Goal: Find contact information: Find contact information

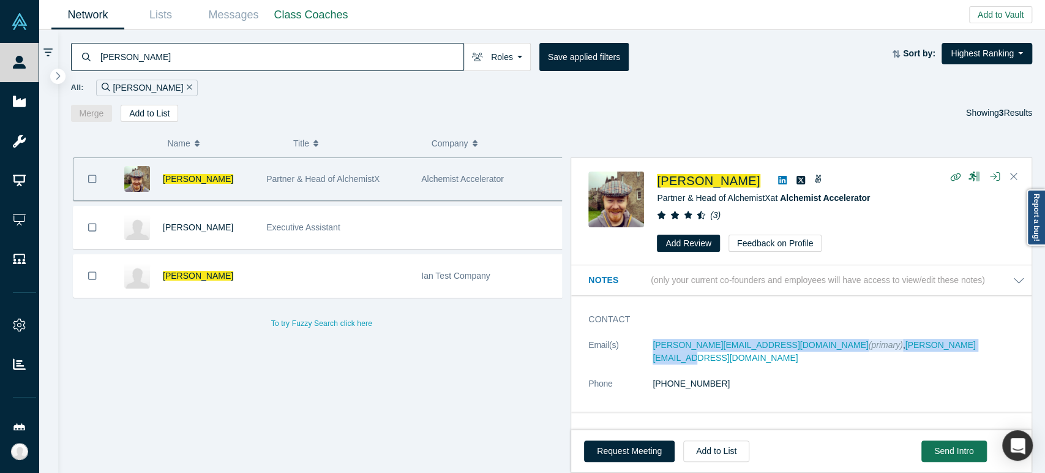
drag, startPoint x: 650, startPoint y: 349, endPoint x: 906, endPoint y: 353, distance: 256.6
click at [906, 353] on dl "Email(s) [PERSON_NAME][EMAIL_ADDRESS][DOMAIN_NAME] (primary) , [PERSON_NAME][EM…" at bounding box center [806, 371] width 437 height 64
copy dl "[PERSON_NAME][EMAIL_ADDRESS][DOMAIN_NAME] (primary) , [PERSON_NAME][EMAIL_ADDRE…"
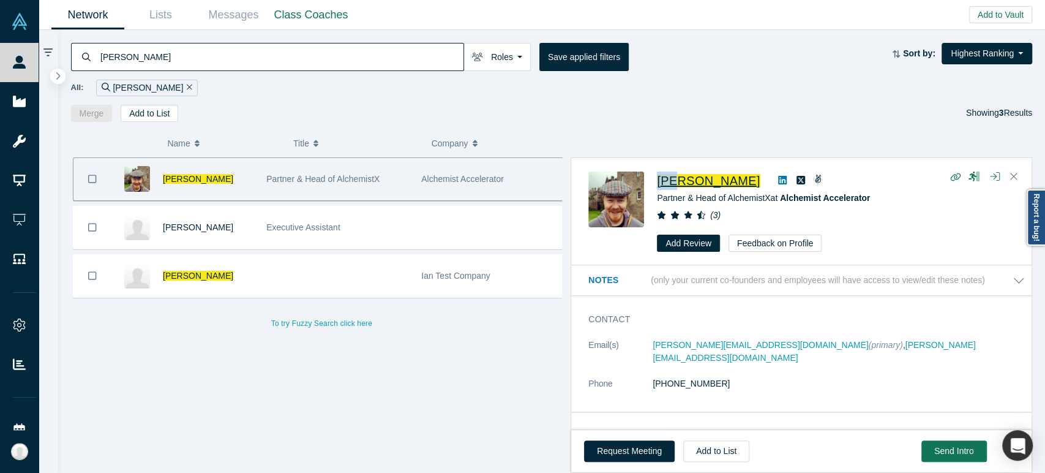
drag, startPoint x: 651, startPoint y: 188, endPoint x: 674, endPoint y: 182, distance: 23.9
click at [674, 182] on div "[PERSON_NAME] Partner & Head of AlchemistX at Alchemist Accelerator ( 3 ) Add R…" at bounding box center [803, 211] width 430 height 81
copy span "[PERSON_NAME]"
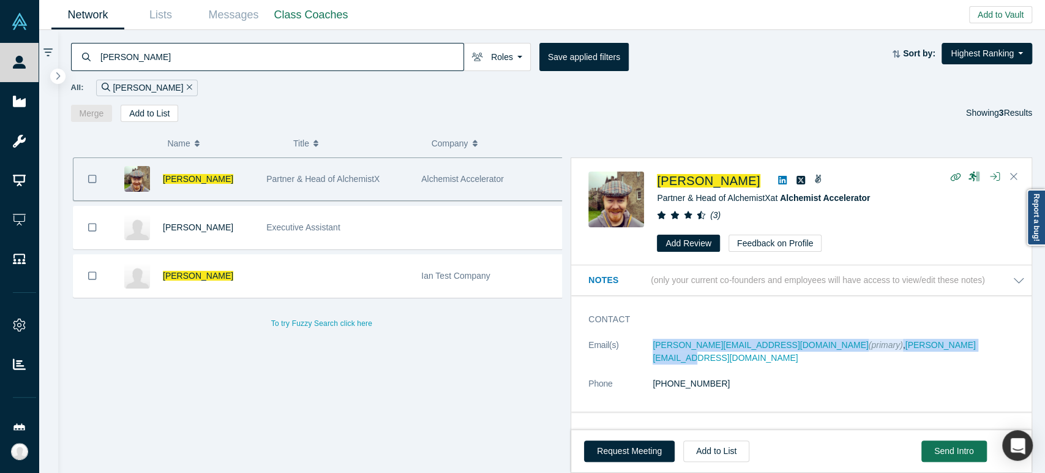
drag, startPoint x: 648, startPoint y: 350, endPoint x: 915, endPoint y: 345, distance: 267.0
click at [915, 345] on dl "Email(s) [PERSON_NAME][EMAIL_ADDRESS][DOMAIN_NAME] (primary) , [PERSON_NAME][EM…" at bounding box center [806, 371] width 437 height 64
copy dl "[PERSON_NAME][EMAIL_ADDRESS][DOMAIN_NAME] (primary) , [PERSON_NAME][EMAIL_ADDRE…"
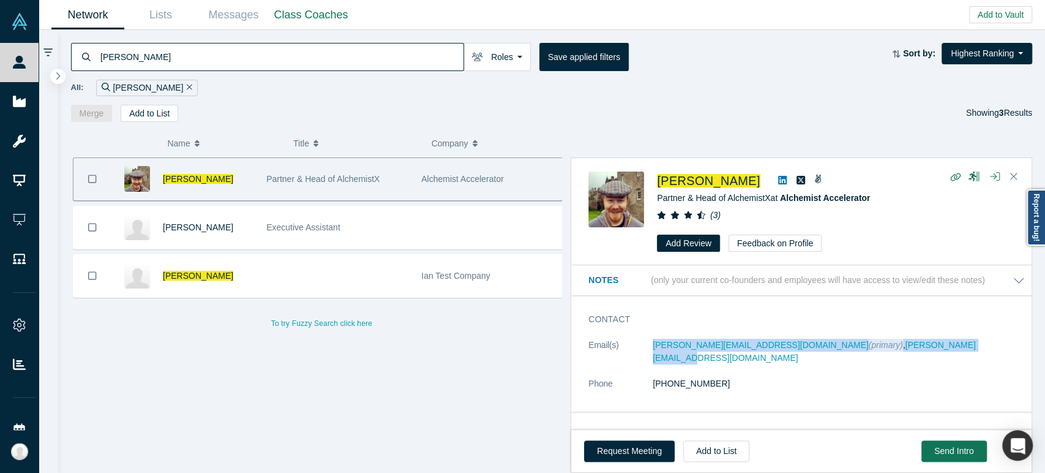
copy dl "[PERSON_NAME][EMAIL_ADDRESS][DOMAIN_NAME] (primary) , [PERSON_NAME][EMAIL_ADDRE…"
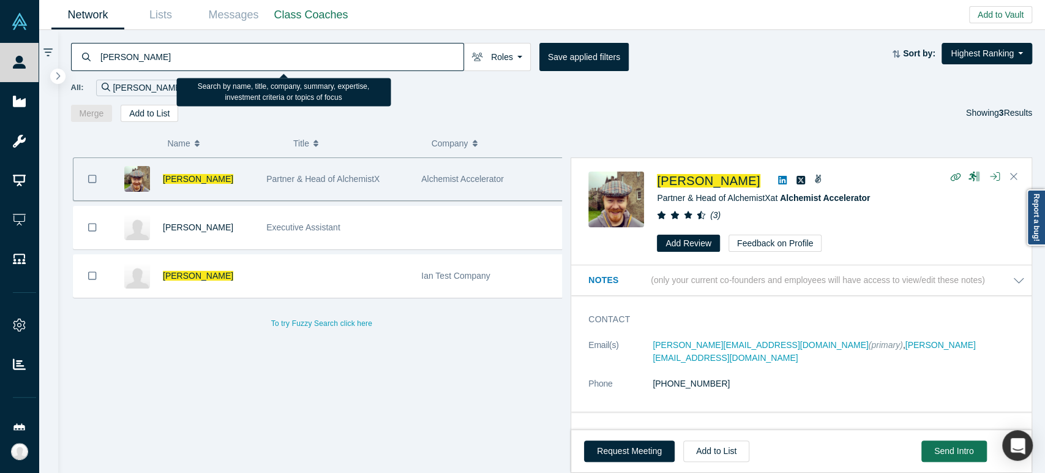
click at [193, 62] on input "[PERSON_NAME]" at bounding box center [281, 56] width 364 height 29
paste input "[PERSON_NAME]"
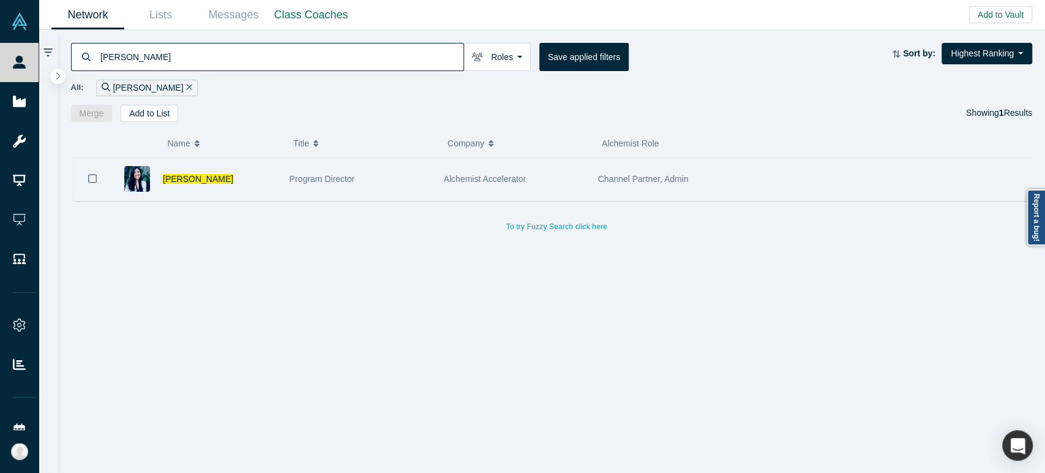
click at [250, 175] on div "[PERSON_NAME]" at bounding box center [220, 179] width 114 height 42
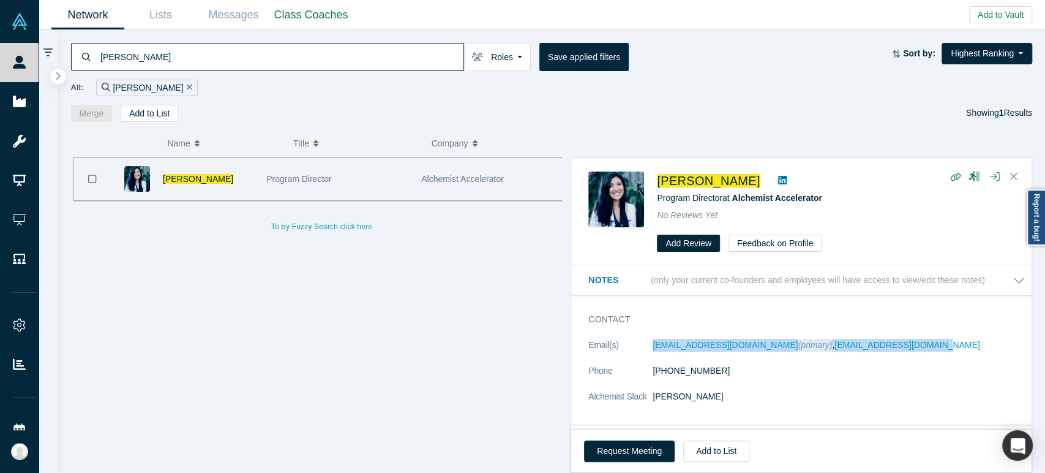
drag, startPoint x: 643, startPoint y: 350, endPoint x: 925, endPoint y: 343, distance: 282.3
click at [925, 343] on dl "Email(s) [EMAIL_ADDRESS][DOMAIN_NAME] (primary) , [EMAIL_ADDRESS][DOMAIN_NAME] …" at bounding box center [806, 377] width 437 height 77
copy dl "[EMAIL_ADDRESS][DOMAIN_NAME] (primary) , [EMAIL_ADDRESS][DOMAIN_NAME]"
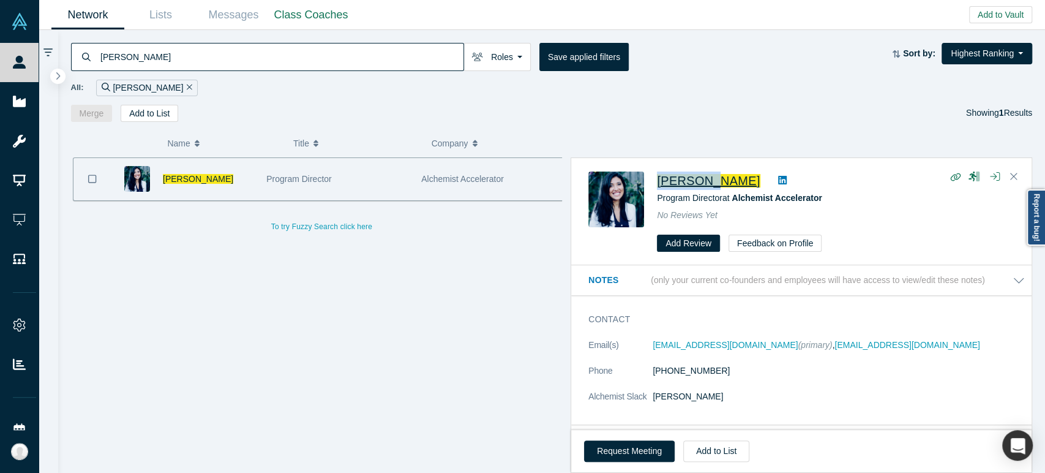
drag, startPoint x: 656, startPoint y: 184, endPoint x: 700, endPoint y: 186, distance: 44.2
click at [700, 186] on div "[PERSON_NAME] Program Director at Alchemist Accelerator No Reviews Yet Add Revi…" at bounding box center [803, 211] width 430 height 81
copy span "[PERSON_NAME]"
click at [361, 52] on input "[PERSON_NAME]" at bounding box center [281, 56] width 364 height 29
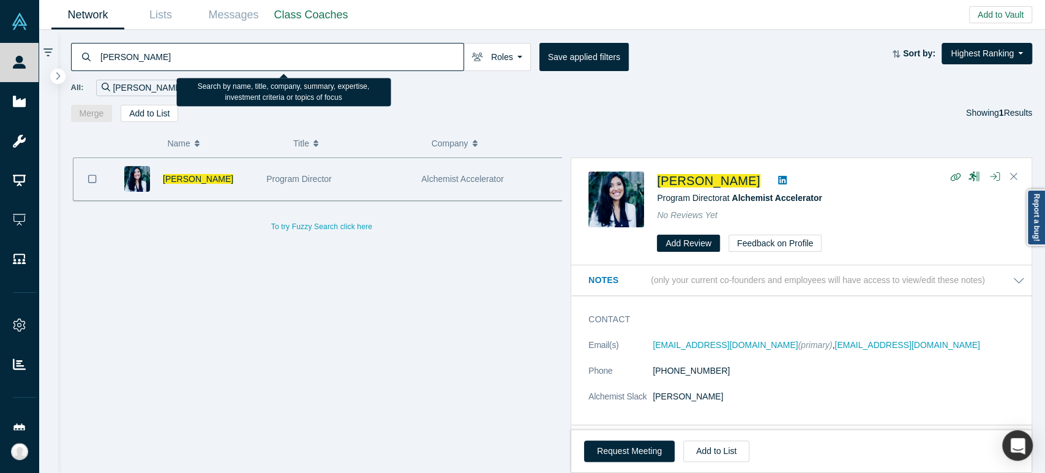
click at [361, 52] on input "[PERSON_NAME]" at bounding box center [281, 56] width 364 height 29
paste input "Manas Kala"
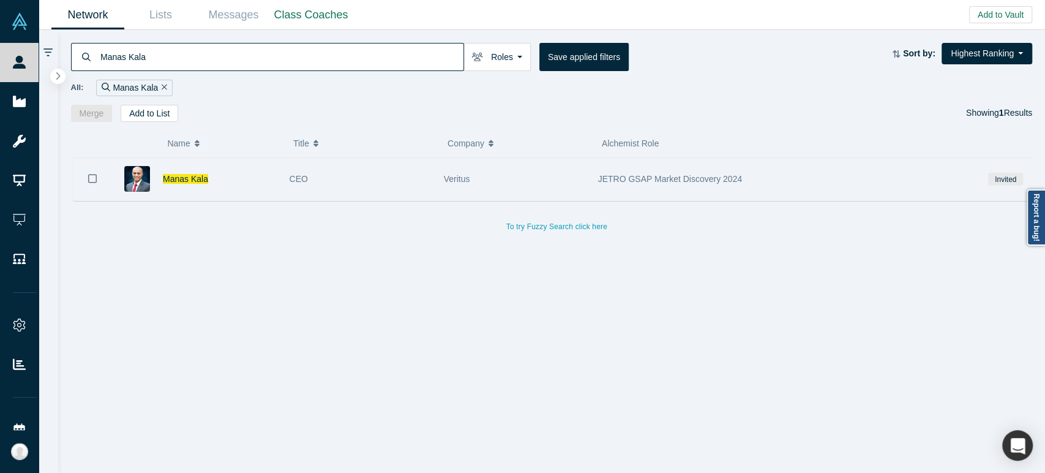
click at [226, 187] on div "Manas Kala" at bounding box center [220, 179] width 114 height 42
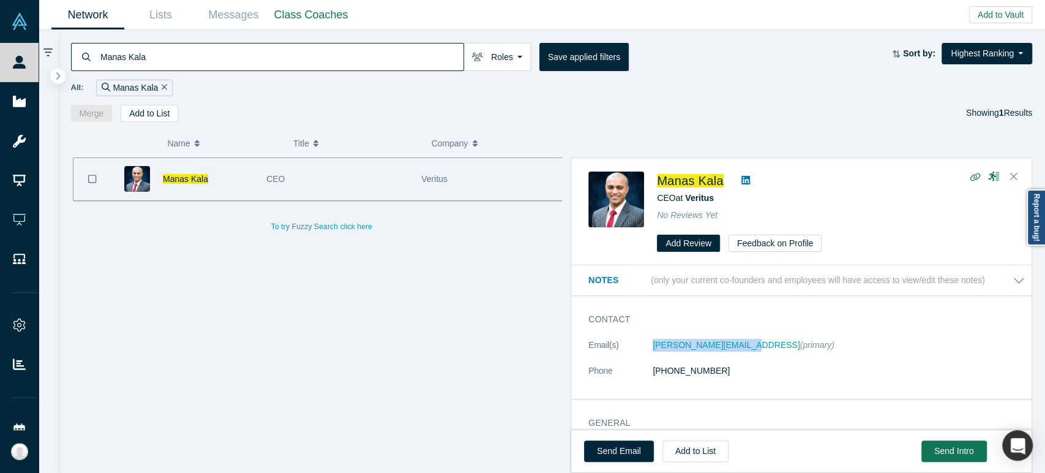
drag, startPoint x: 651, startPoint y: 354, endPoint x: 735, endPoint y: 351, distance: 83.3
click at [735, 351] on dl "Email(s) [PERSON_NAME][EMAIL_ADDRESS] (primary) Phone [PHONE_NUMBER]" at bounding box center [806, 364] width 437 height 51
copy dl "[PERSON_NAME][EMAIL_ADDRESS]"
drag, startPoint x: 659, startPoint y: 190, endPoint x: 692, endPoint y: 185, distance: 32.8
click at [692, 185] on div "[PERSON_NAME] CEO at Veritus No Reviews Yet Add Review Feedback on Profile" at bounding box center [836, 211] width 358 height 81
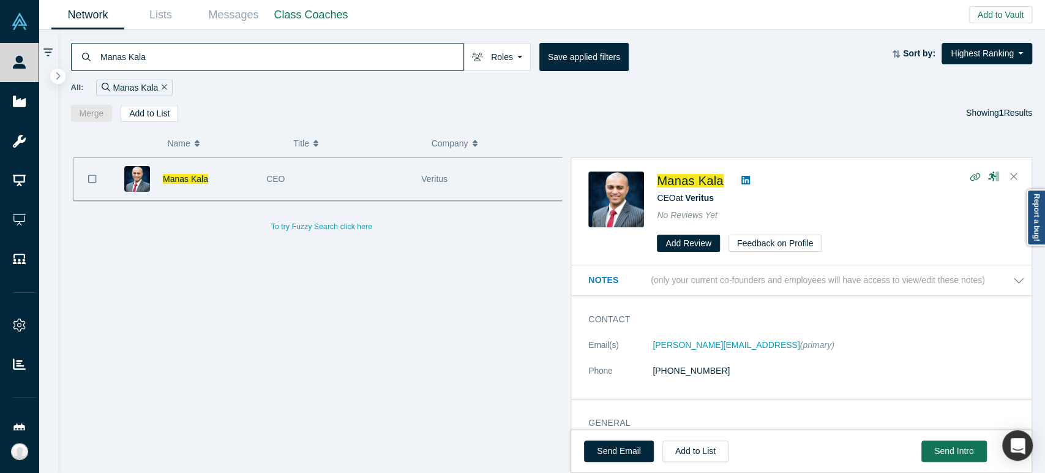
click at [289, 61] on input "Manas Kala" at bounding box center [281, 56] width 364 height 29
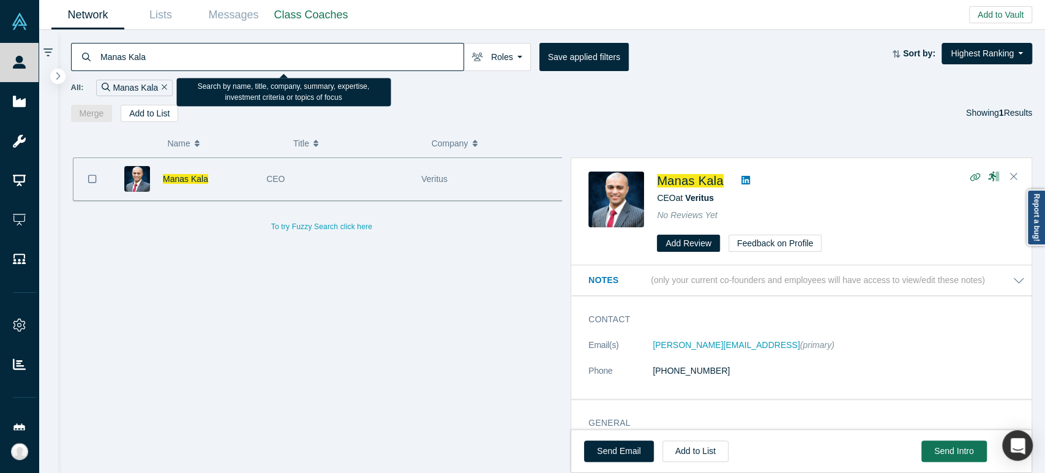
click at [289, 61] on input "Manas Kala" at bounding box center [281, 56] width 364 height 29
paste input "[PERSON_NAME]"
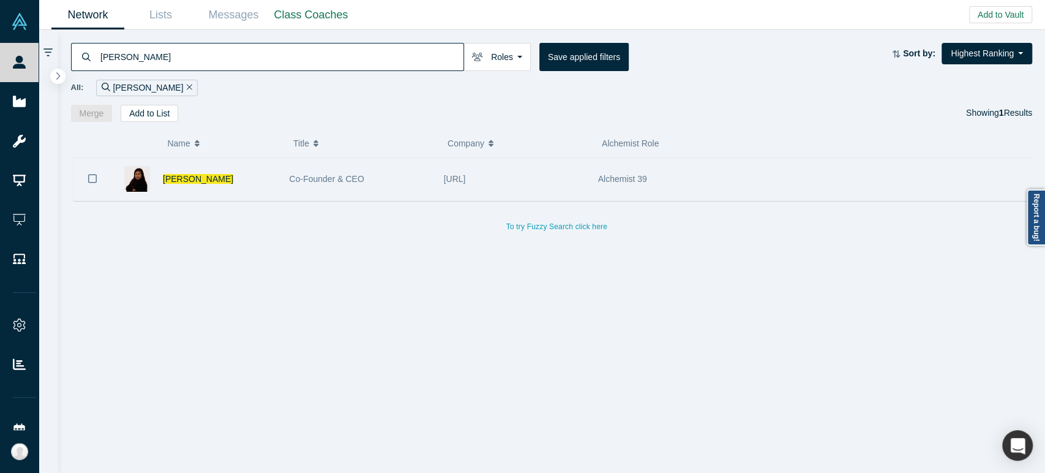
type input "[PERSON_NAME]"
click at [262, 187] on div "[PERSON_NAME]" at bounding box center [220, 179] width 114 height 42
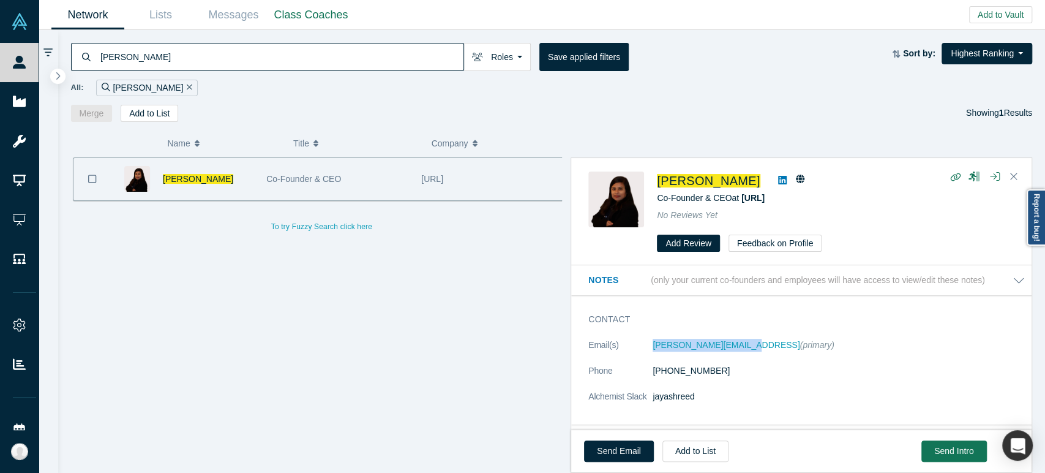
drag, startPoint x: 646, startPoint y: 356, endPoint x: 739, endPoint y: 353, distance: 93.1
click at [739, 353] on dl "Email(s) [PERSON_NAME][EMAIL_ADDRESS] (primary) Phone [PHONE_NUMBER] Alchemist …" at bounding box center [806, 377] width 437 height 77
drag, startPoint x: 656, startPoint y: 189, endPoint x: 711, endPoint y: 186, distance: 55.2
click at [711, 186] on div "[PERSON_NAME] Co-Founder & CEO at [URL] No Reviews Yet Add Review Feedback on P…" at bounding box center [803, 211] width 430 height 81
